Goal: Information Seeking & Learning: Learn about a topic

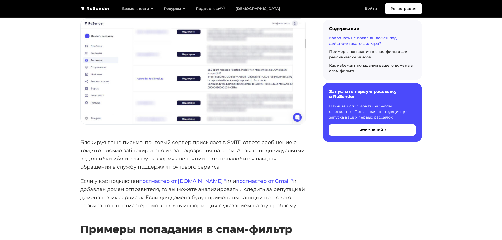
scroll to position [266, 0]
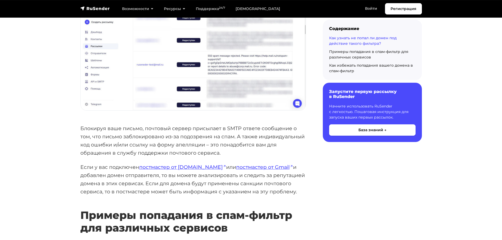
click at [187, 181] on p "Если у вас подключен постмастер от Mail.ru или постмастер от Gmail и добавлен д…" at bounding box center [193, 179] width 226 height 32
click at [236, 168] on link "постмастер от Gmail" at bounding box center [264, 167] width 57 height 6
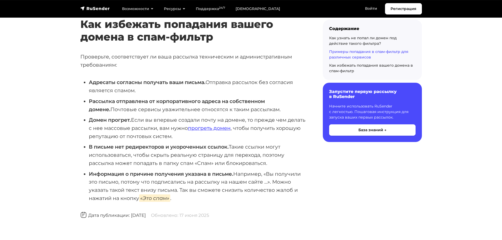
scroll to position [915, 0]
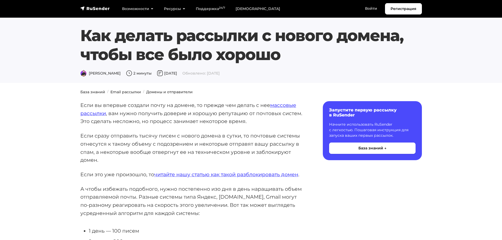
drag, startPoint x: 171, startPoint y: 123, endPoint x: 138, endPoint y: 131, distance: 34.3
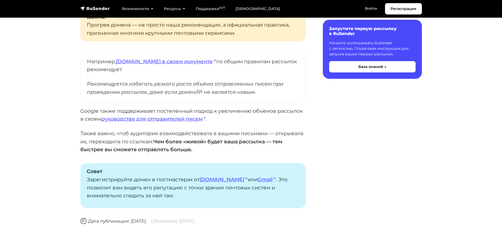
scroll to position [346, 0]
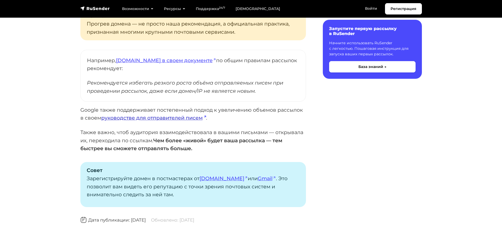
click at [157, 120] on link "руководстве для отправителей писем" at bounding box center [153, 118] width 105 height 6
click at [258, 180] on link "Gmail" at bounding box center [267, 178] width 18 height 6
